Goal: Task Accomplishment & Management: Manage account settings

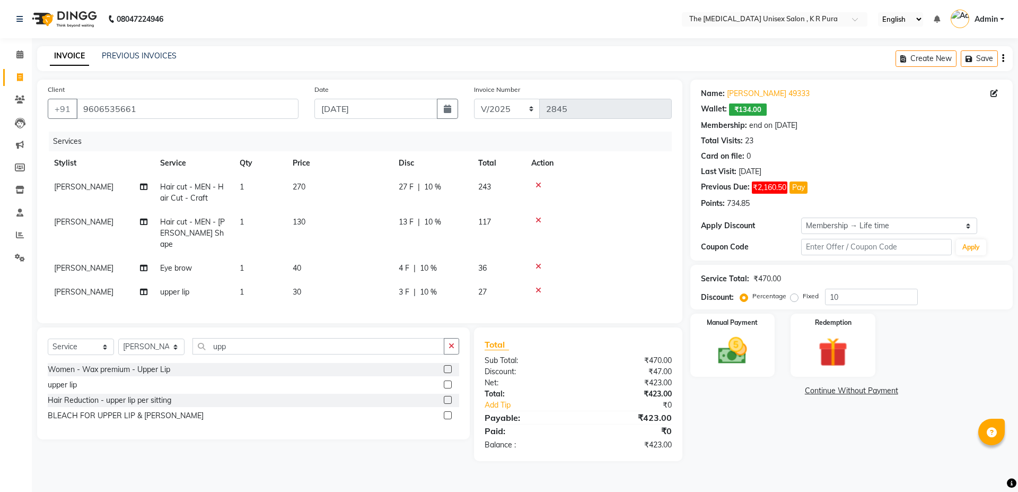
select select "service"
select select "21213"
select select "1: Object"
click at [233, 350] on input "upp" at bounding box center [318, 346] width 252 height 16
click at [242, 345] on input "upp" at bounding box center [318, 346] width 252 height 16
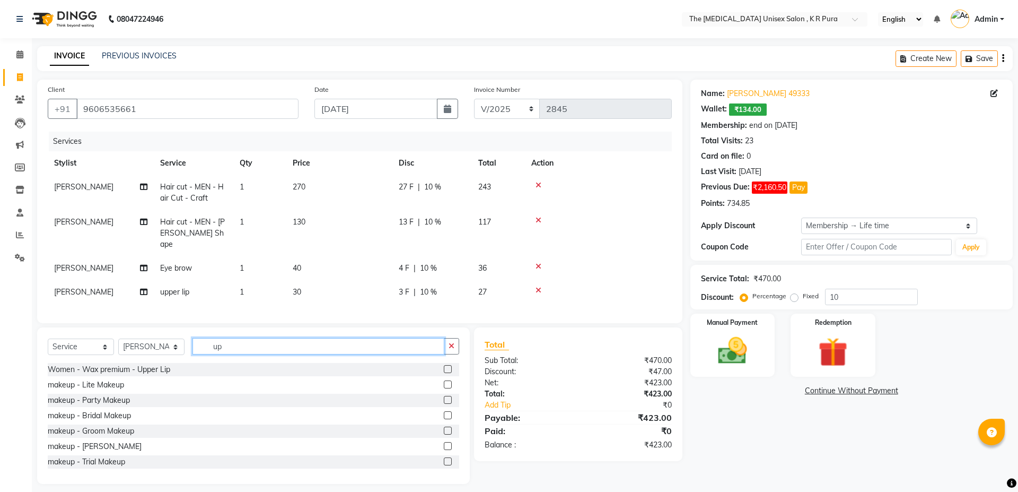
type input "u"
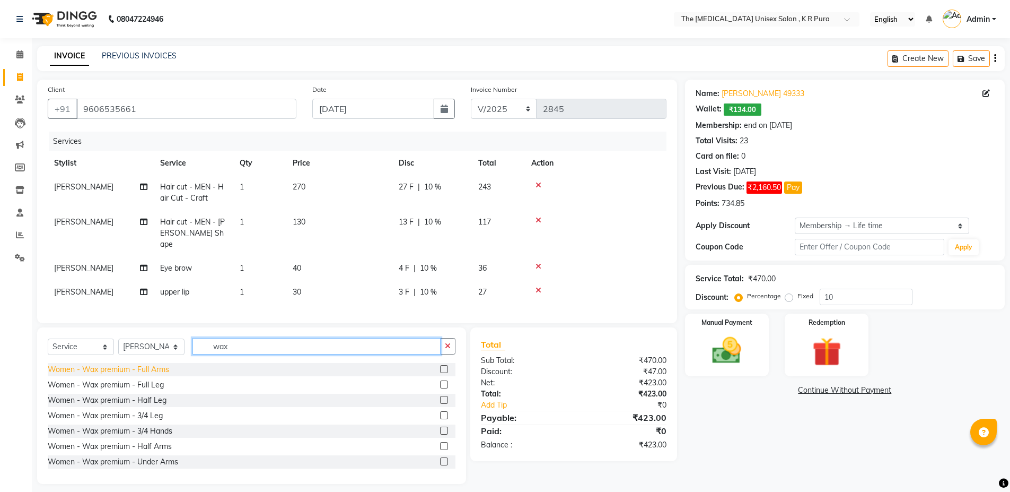
type input "wax"
click at [155, 364] on div "Women - Wax premium - Full Arms" at bounding box center [108, 369] width 121 height 11
checkbox input "false"
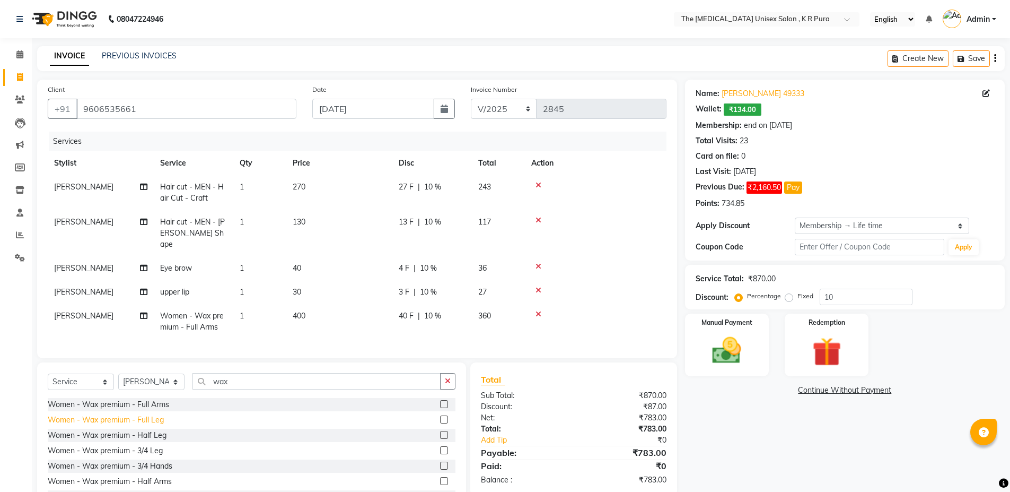
click at [136, 416] on div "Women - Wax premium - Full Leg" at bounding box center [106, 419] width 116 height 11
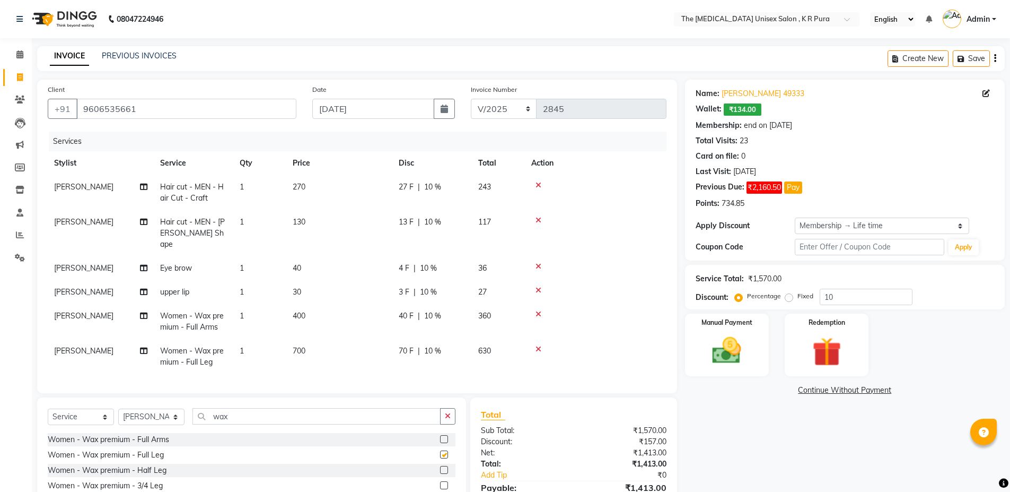
checkbox input "false"
click at [126, 465] on div "Women - Wax premium - Half Leg" at bounding box center [107, 469] width 119 height 11
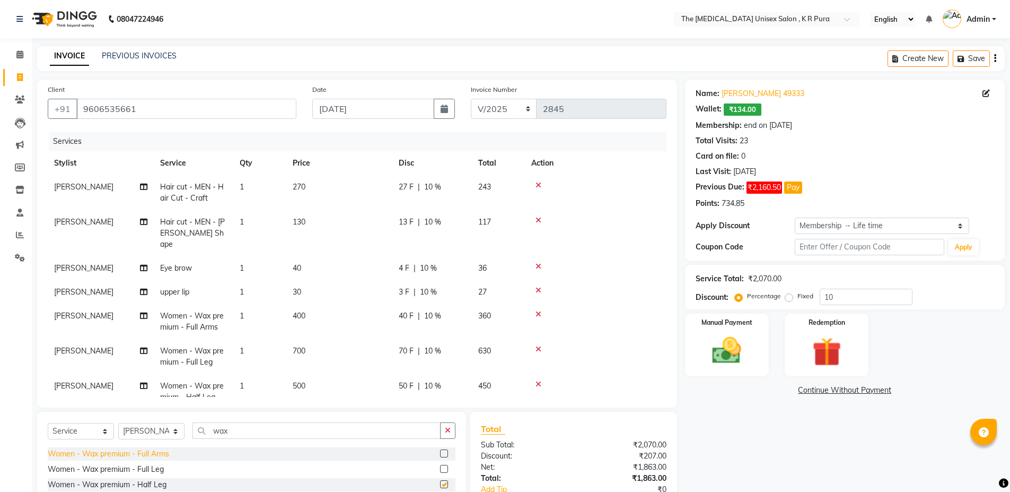
checkbox input "false"
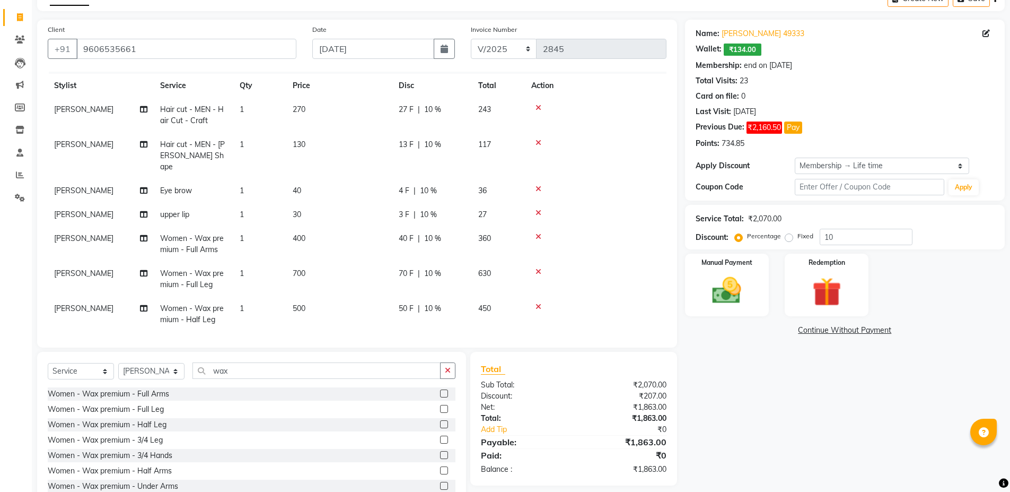
scroll to position [92, 0]
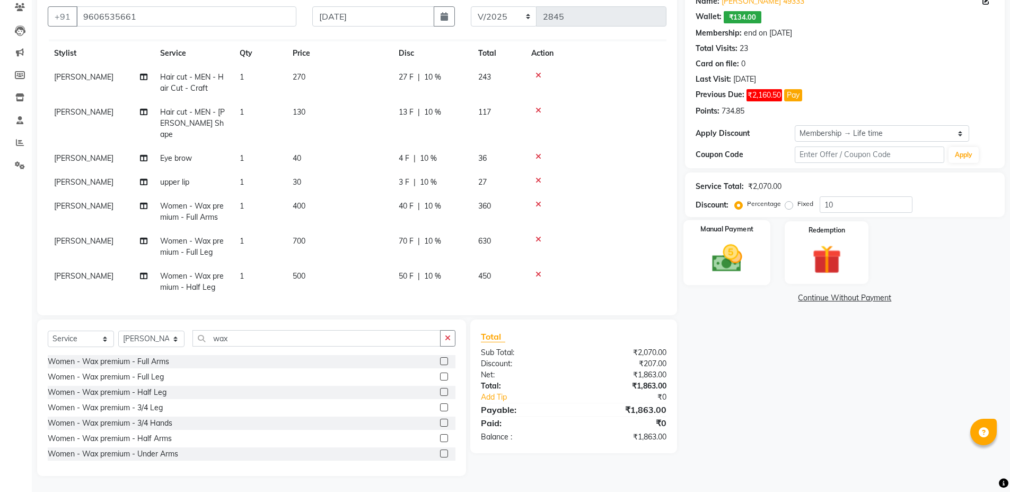
click at [732, 281] on div "Manual Payment" at bounding box center [726, 252] width 87 height 65
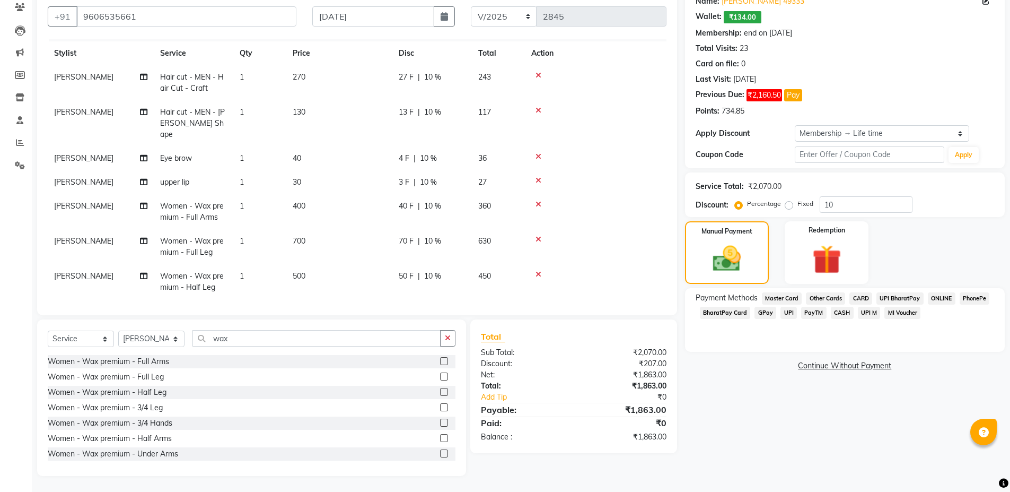
click at [847, 312] on span "CASH" at bounding box center [842, 312] width 23 height 12
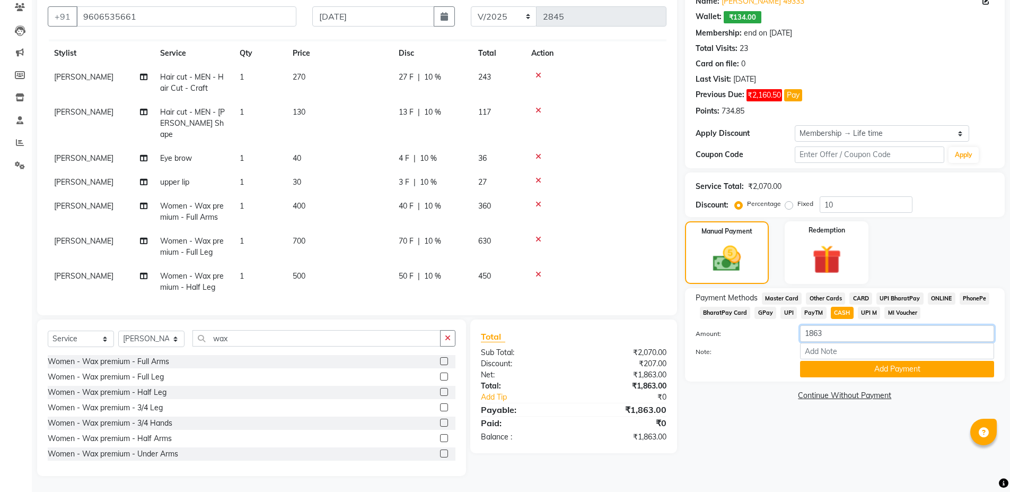
click at [830, 339] on input "1863" at bounding box center [897, 333] width 194 height 16
type input "1"
type input "2000"
click at [831, 374] on button "Add Payment" at bounding box center [897, 369] width 194 height 16
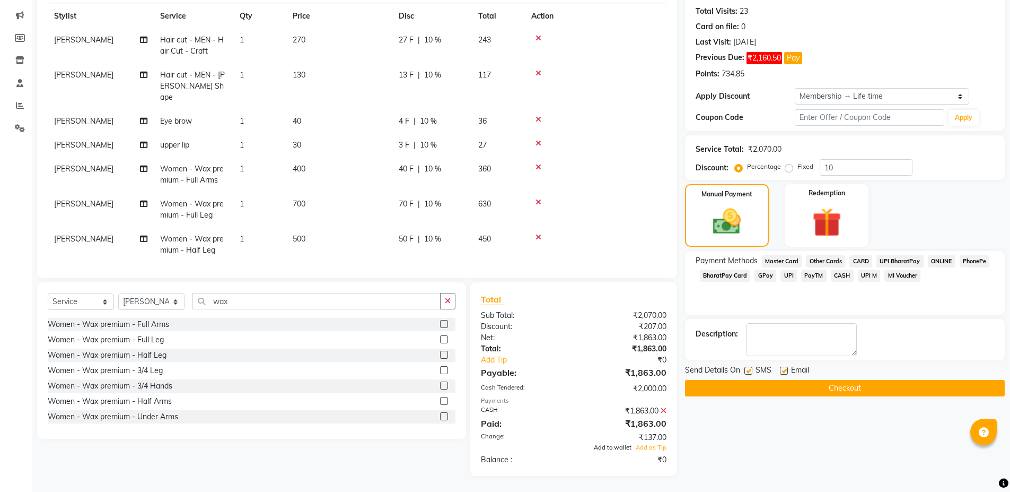
click at [618, 444] on span "Add to wallet" at bounding box center [613, 446] width 38 height 7
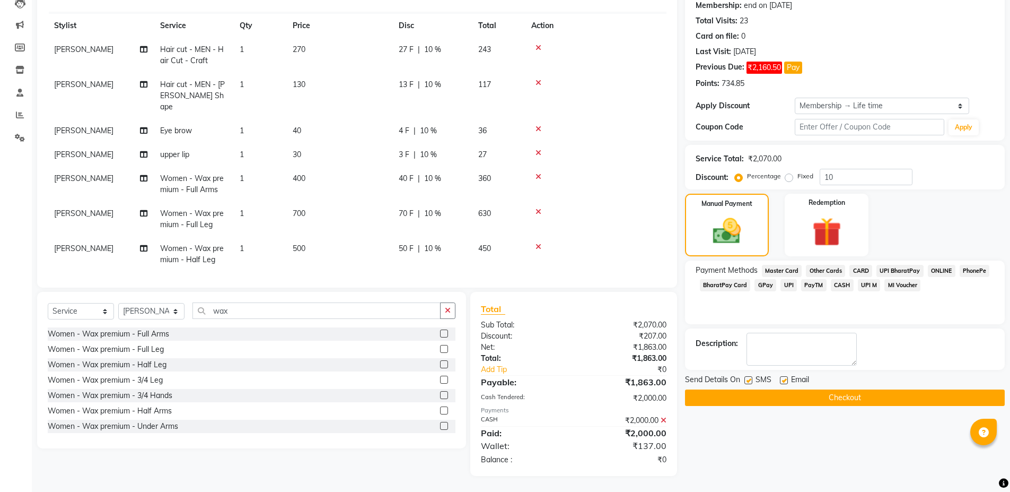
click at [890, 396] on button "Checkout" at bounding box center [845, 397] width 320 height 16
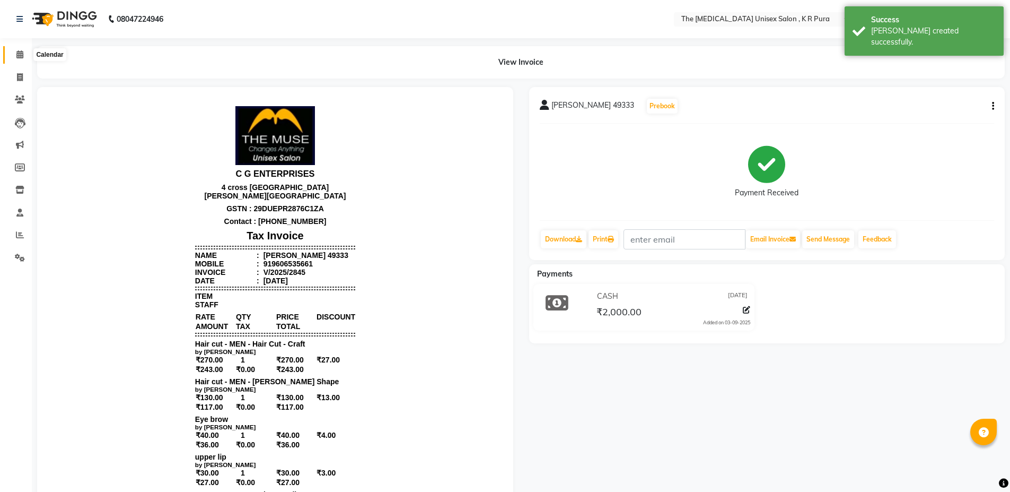
click at [13, 60] on span at bounding box center [20, 55] width 19 height 12
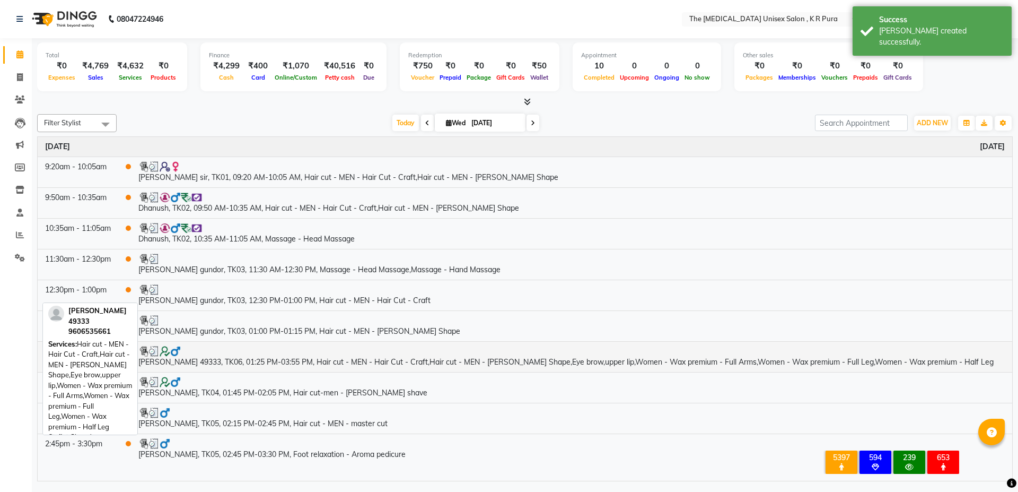
click at [394, 357] on td "[PERSON_NAME] 49333, TK06, 01:25 PM-03:55 PM, Hair cut - MEN - Hair Cut - Craft…" at bounding box center [571, 356] width 881 height 31
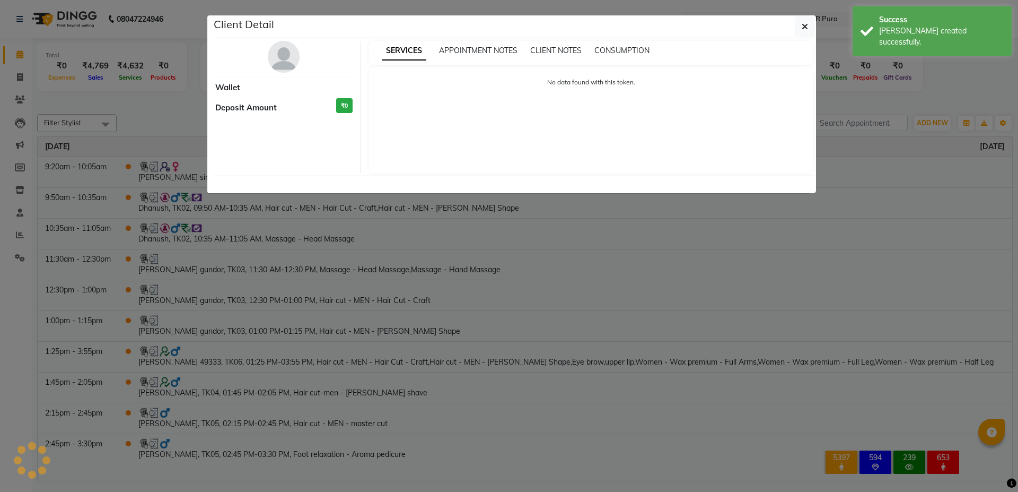
select select "3"
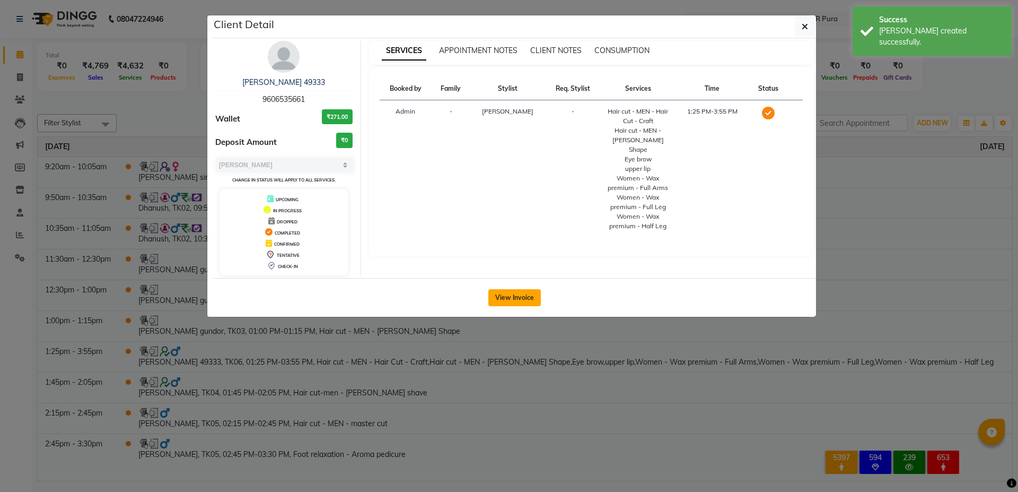
click at [504, 297] on button "View Invoice" at bounding box center [514, 297] width 52 height 17
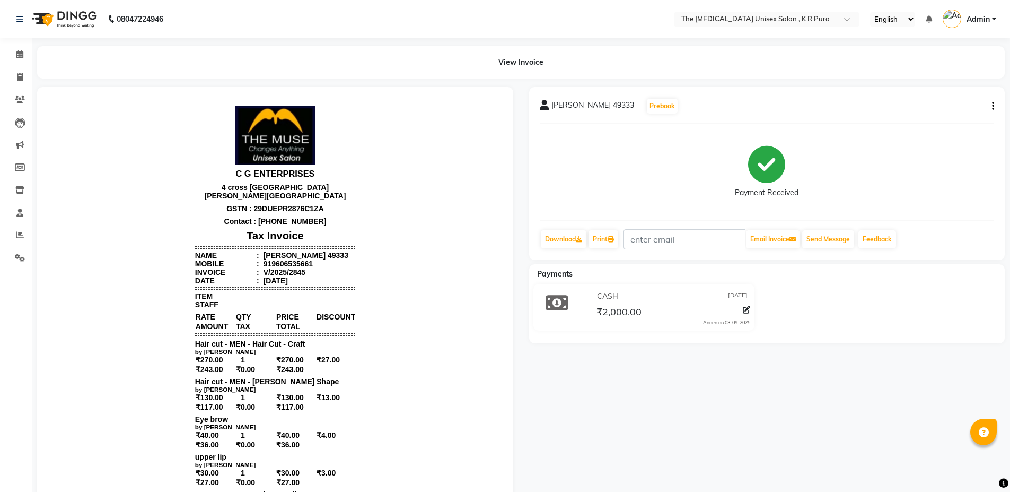
click at [992, 106] on icon "button" at bounding box center [993, 106] width 2 height 1
click at [944, 112] on div "Edit Item Staff" at bounding box center [940, 106] width 73 height 13
select select
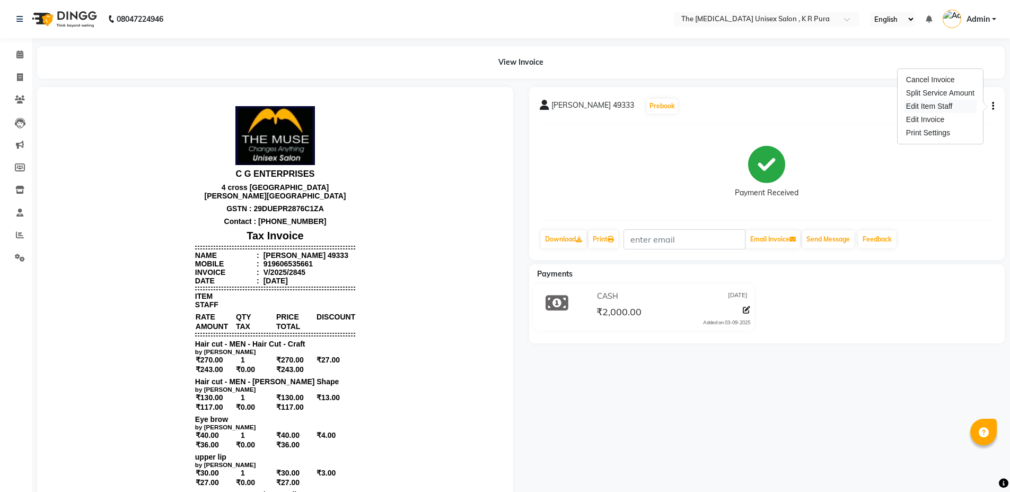
select select
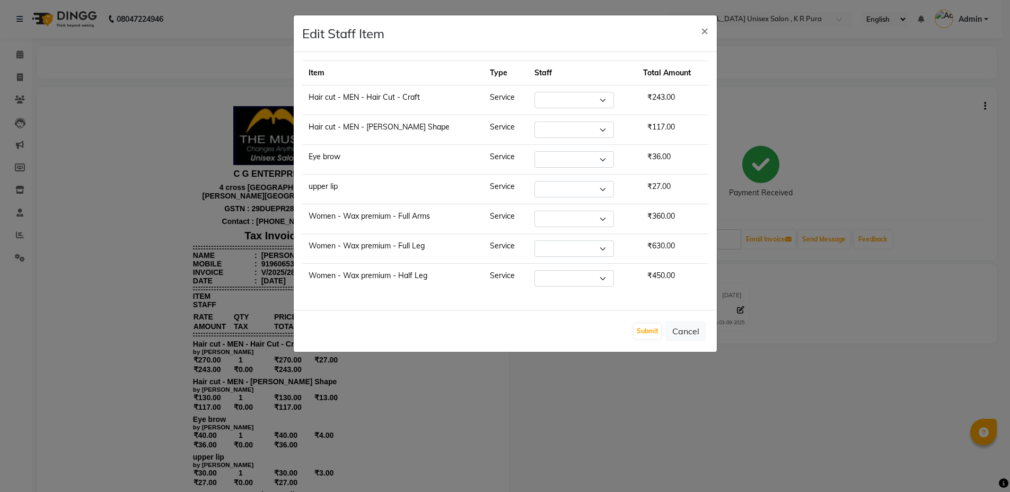
select select "21213"
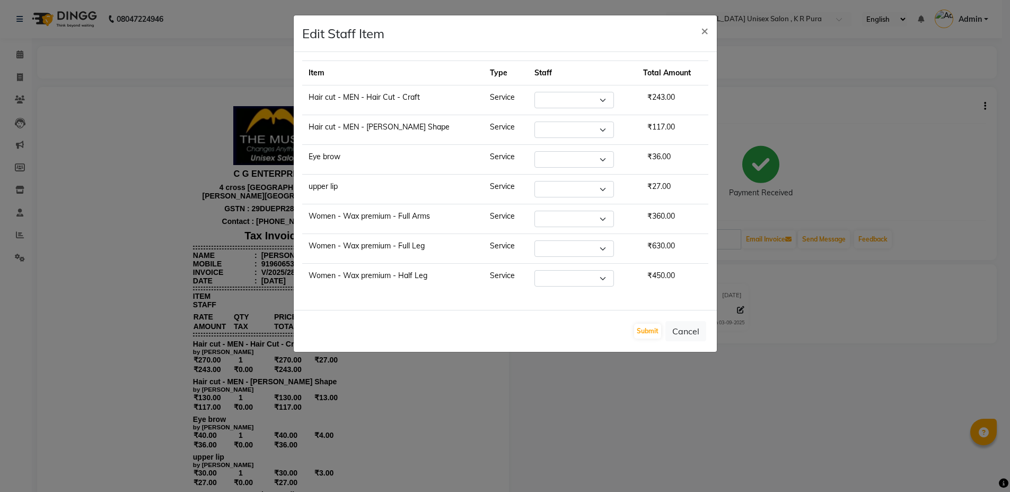
select select "21213"
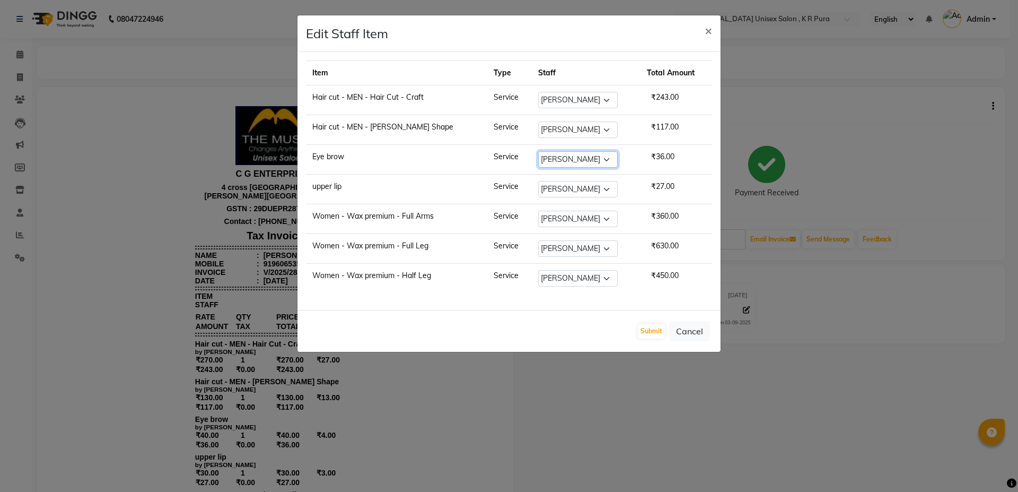
click at [560, 156] on select "Select armaan [PERSON_NAME] kunti [PERSON_NAME] [PERSON_NAME]" at bounding box center [578, 159] width 80 height 16
select select "86389"
click at [538, 151] on select "Select armaan [PERSON_NAME] kunti [PERSON_NAME] [PERSON_NAME]" at bounding box center [578, 159] width 80 height 16
click at [565, 194] on select "Select armaan [PERSON_NAME] kunti [PERSON_NAME] [PERSON_NAME]" at bounding box center [578, 189] width 80 height 16
select select "86389"
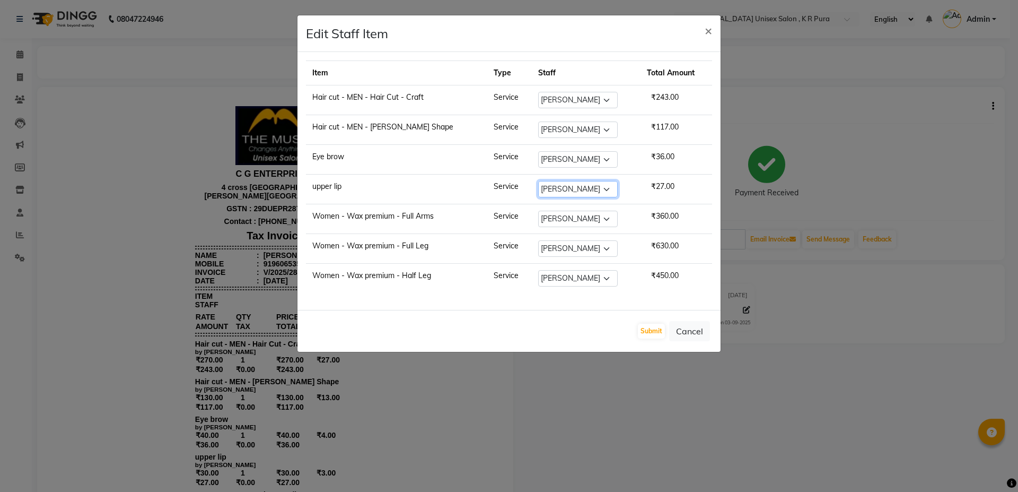
click at [538, 181] on select "Select armaan [PERSON_NAME] kunti [PERSON_NAME] [PERSON_NAME]" at bounding box center [578, 189] width 80 height 16
click at [556, 216] on select "Select armaan [PERSON_NAME] kunti [PERSON_NAME] [PERSON_NAME]" at bounding box center [578, 218] width 80 height 16
select select "86389"
click at [538, 210] on select "Select armaan [PERSON_NAME] kunti [PERSON_NAME] [PERSON_NAME]" at bounding box center [578, 218] width 80 height 16
click at [545, 251] on select "Select armaan [PERSON_NAME] kunti [PERSON_NAME] [PERSON_NAME]" at bounding box center [578, 248] width 80 height 16
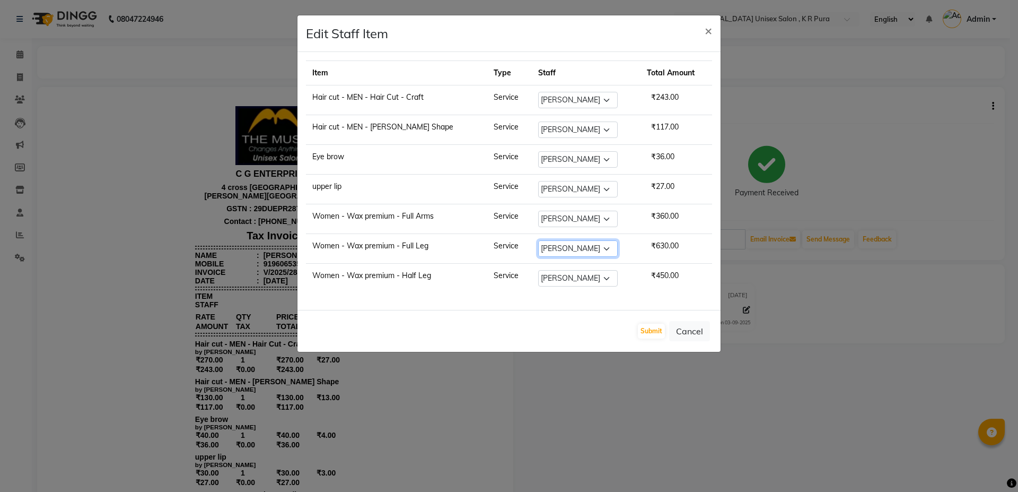
select select "86389"
click at [538, 240] on select "Select armaan [PERSON_NAME] kunti [PERSON_NAME] [PERSON_NAME]" at bounding box center [578, 248] width 80 height 16
click at [569, 269] on td "Select armaan [PERSON_NAME] kunti [PERSON_NAME] [PERSON_NAME]" at bounding box center [586, 279] width 109 height 30
click at [568, 277] on select "Select armaan [PERSON_NAME] kunti [PERSON_NAME] [PERSON_NAME]" at bounding box center [578, 278] width 80 height 16
select select "86389"
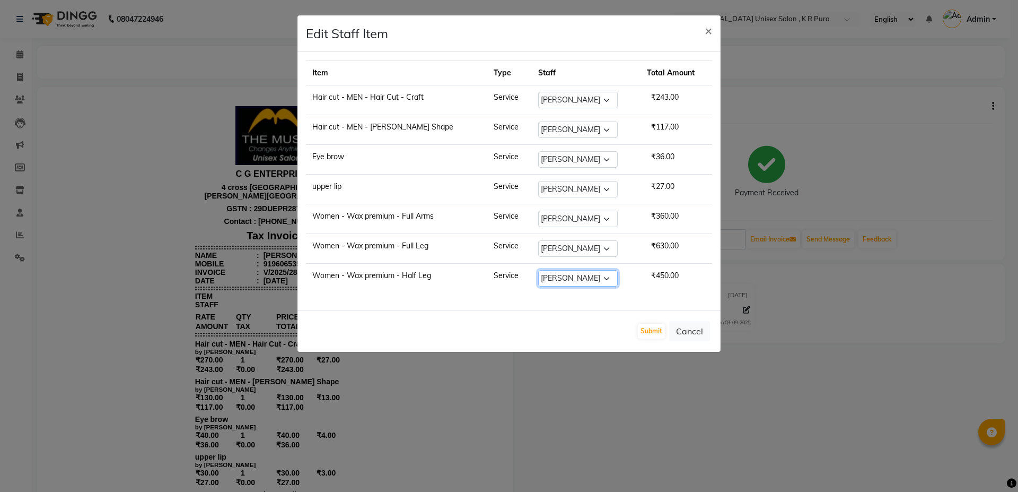
click at [538, 270] on select "Select armaan [PERSON_NAME] kunti [PERSON_NAME] [PERSON_NAME]" at bounding box center [578, 278] width 80 height 16
click at [657, 330] on button "Submit" at bounding box center [651, 330] width 27 height 15
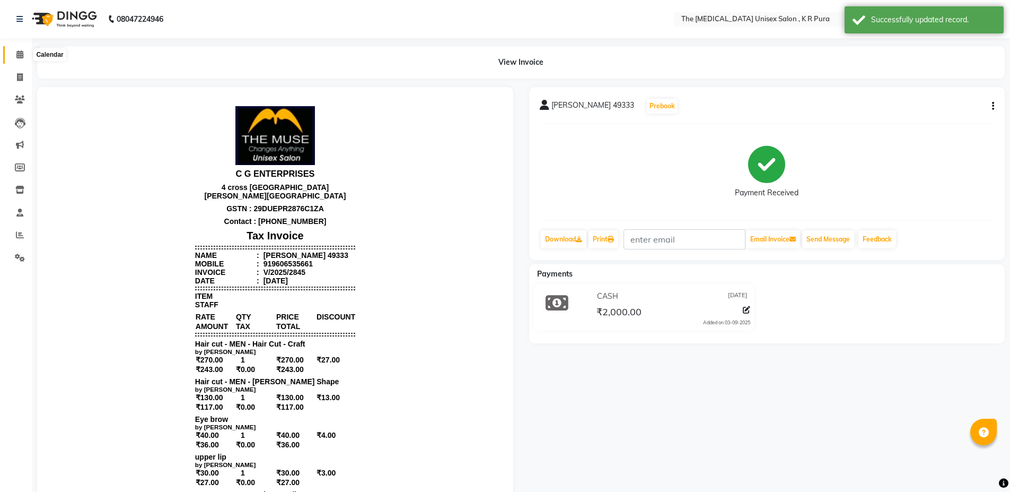
click at [16, 52] on icon at bounding box center [19, 54] width 7 height 8
